Goal: Transaction & Acquisition: Obtain resource

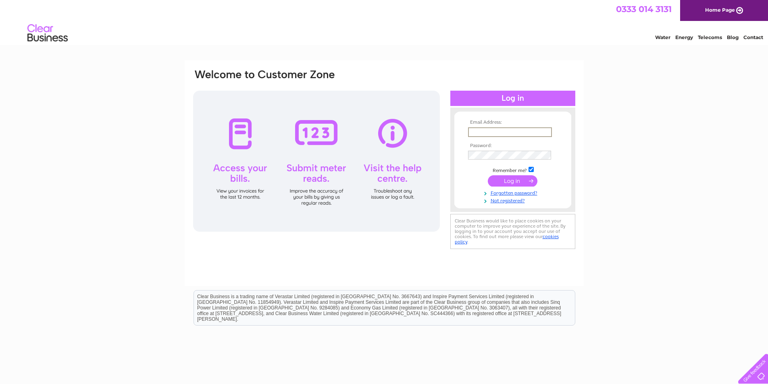
click at [478, 131] on input "text" at bounding box center [510, 132] width 84 height 10
type input "anise@xlnmail.com"
click at [512, 180] on input "submit" at bounding box center [513, 180] width 50 height 11
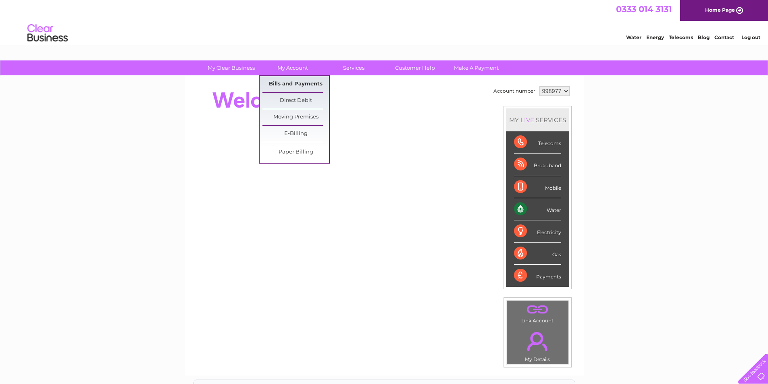
click at [299, 83] on link "Bills and Payments" at bounding box center [296, 84] width 67 height 16
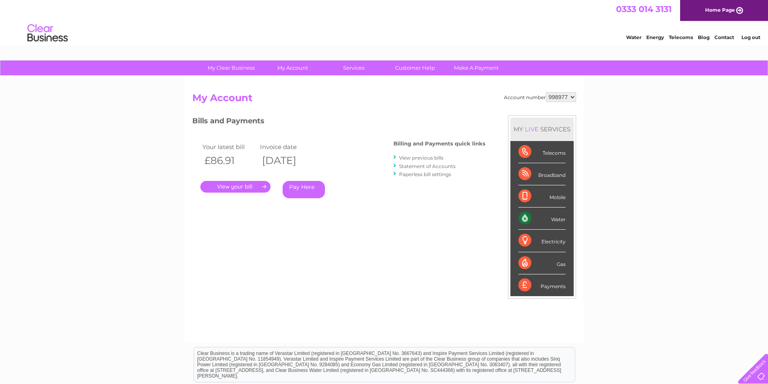
click at [427, 158] on link "View previous bills" at bounding box center [421, 158] width 44 height 6
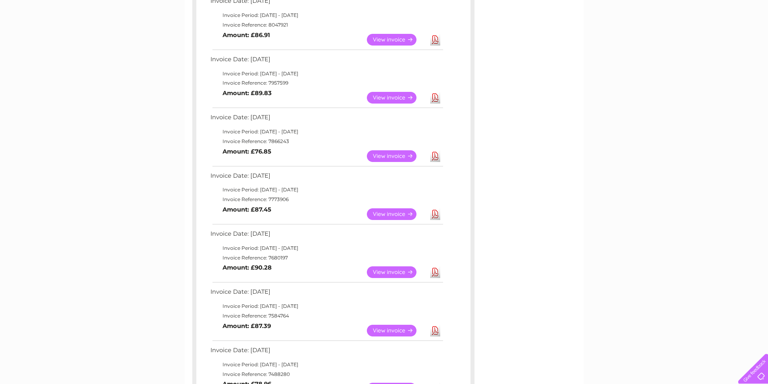
scroll to position [161, 0]
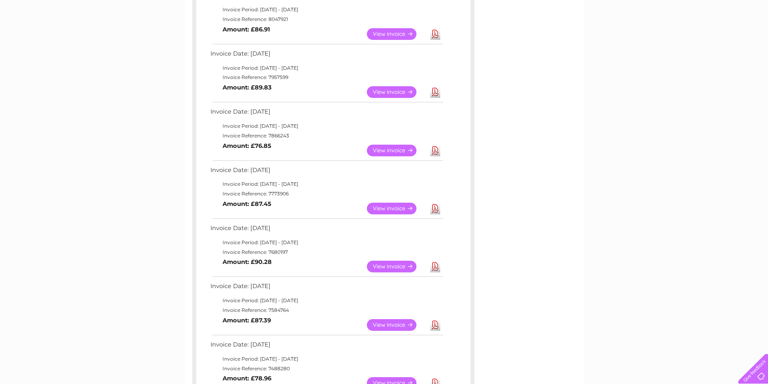
click at [391, 268] on link "View" at bounding box center [396, 267] width 59 height 12
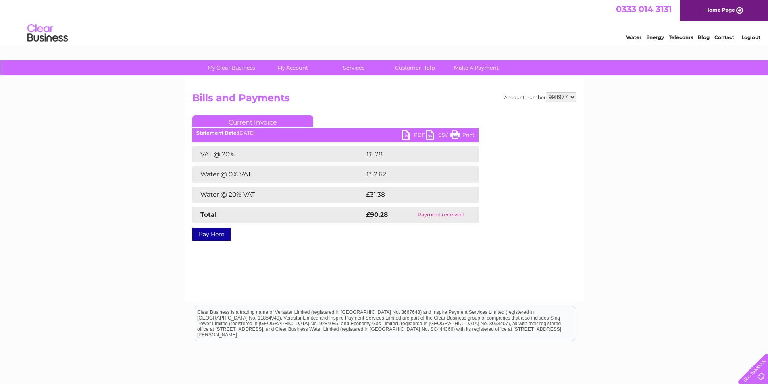
click at [415, 133] on link "PDF" at bounding box center [414, 136] width 24 height 12
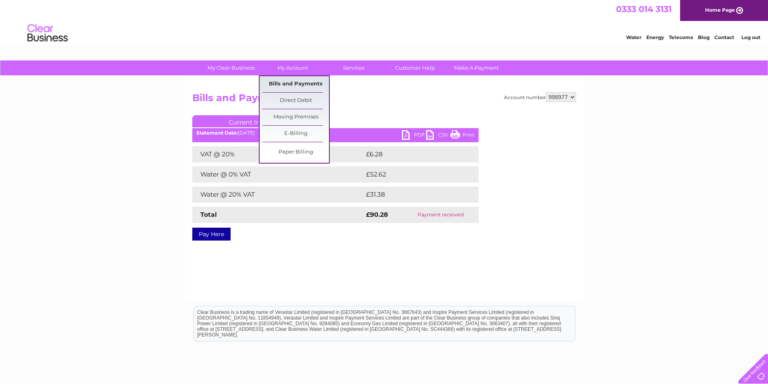
click at [305, 83] on link "Bills and Payments" at bounding box center [296, 84] width 67 height 16
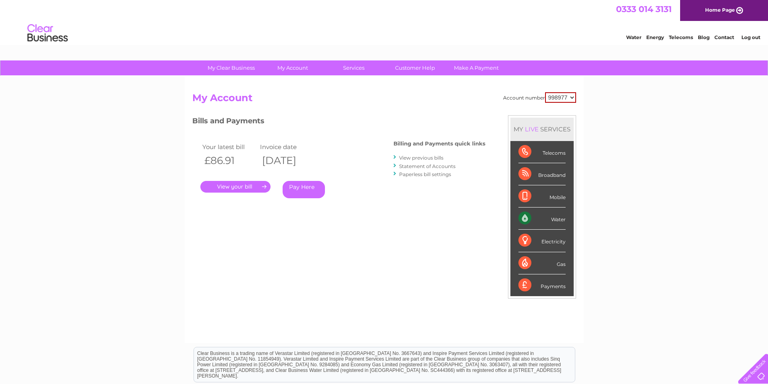
click at [414, 156] on link "View previous bills" at bounding box center [421, 158] width 44 height 6
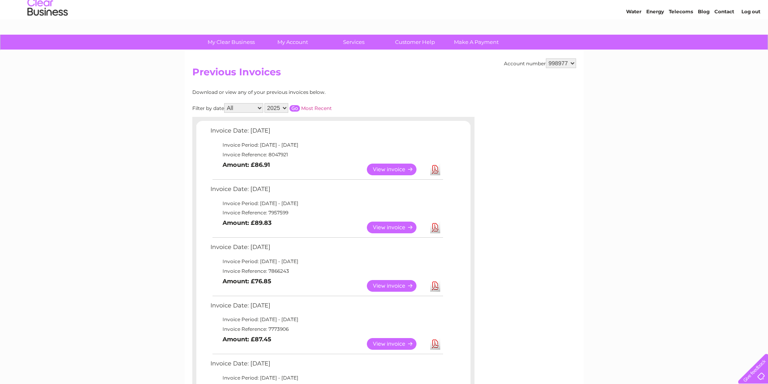
scroll to position [40, 0]
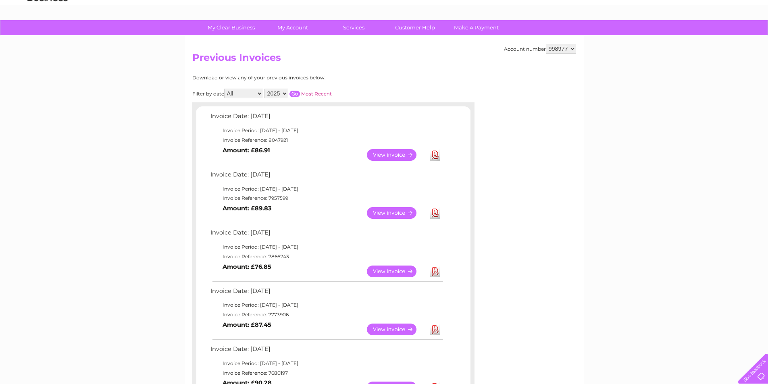
click at [388, 328] on link "View" at bounding box center [396, 330] width 59 height 12
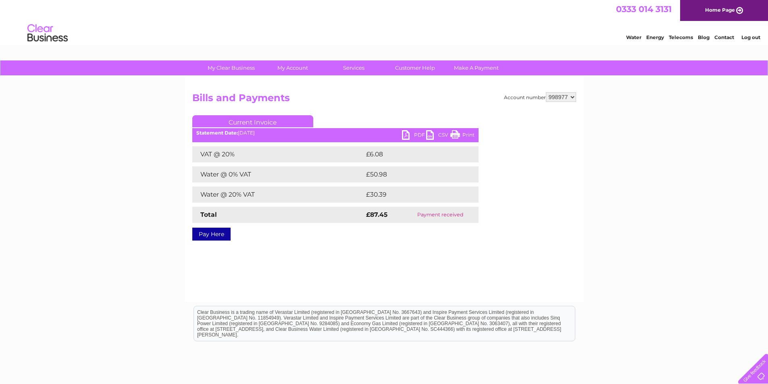
click at [413, 133] on link "PDF" at bounding box center [414, 136] width 24 height 12
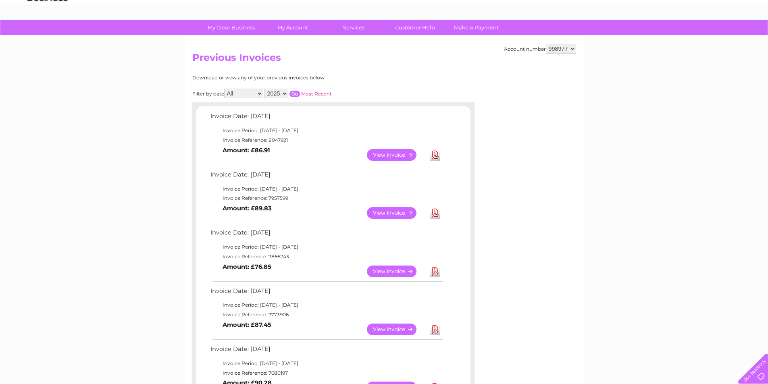
click at [390, 270] on link "View" at bounding box center [396, 272] width 59 height 12
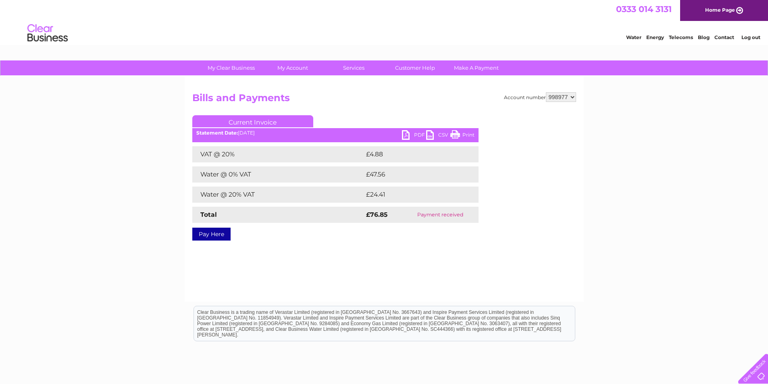
click at [416, 133] on link "PDF" at bounding box center [414, 136] width 24 height 12
